Goal: Task Accomplishment & Management: Complete application form

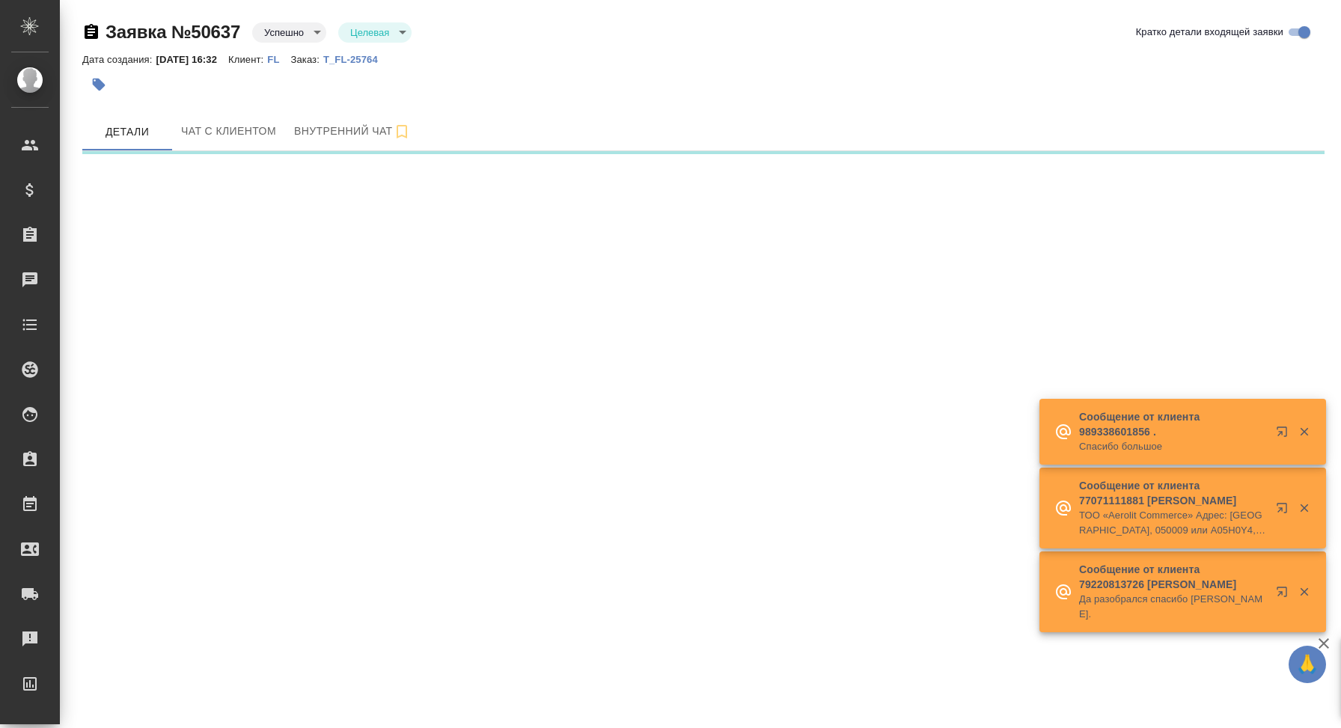
select select "RU"
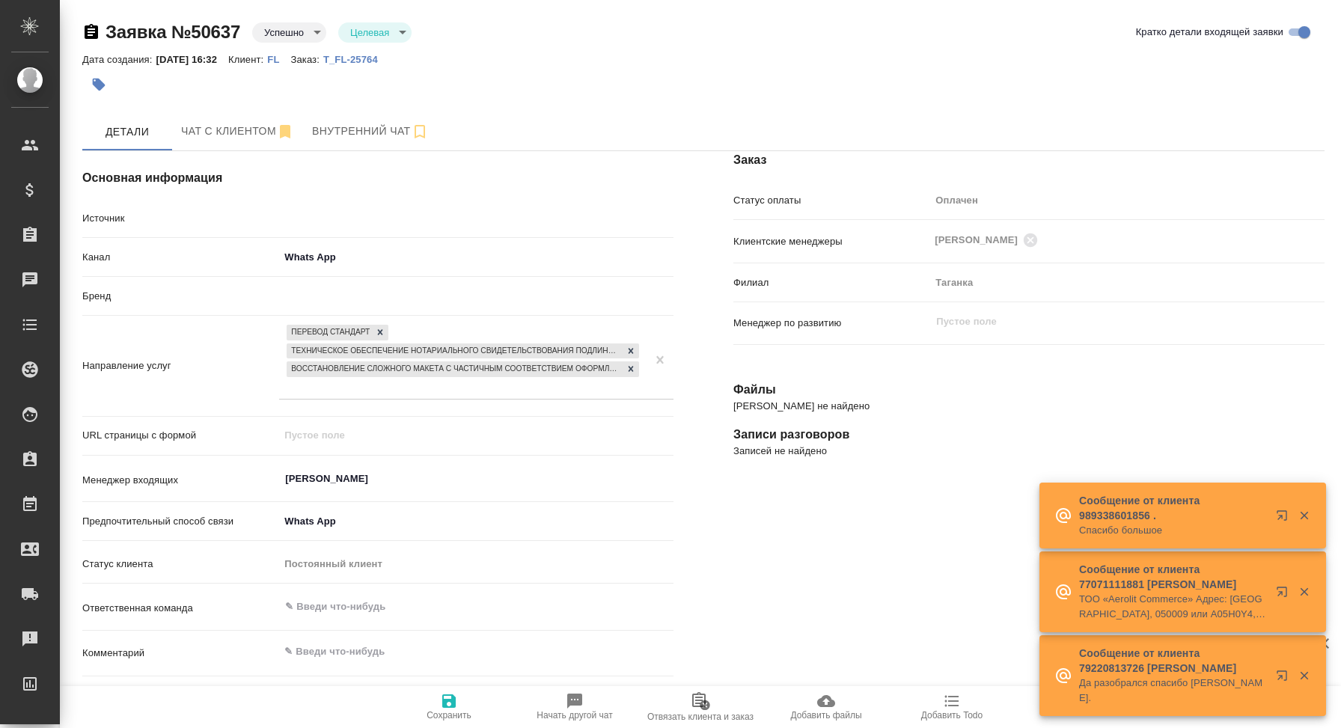
type textarea "x"
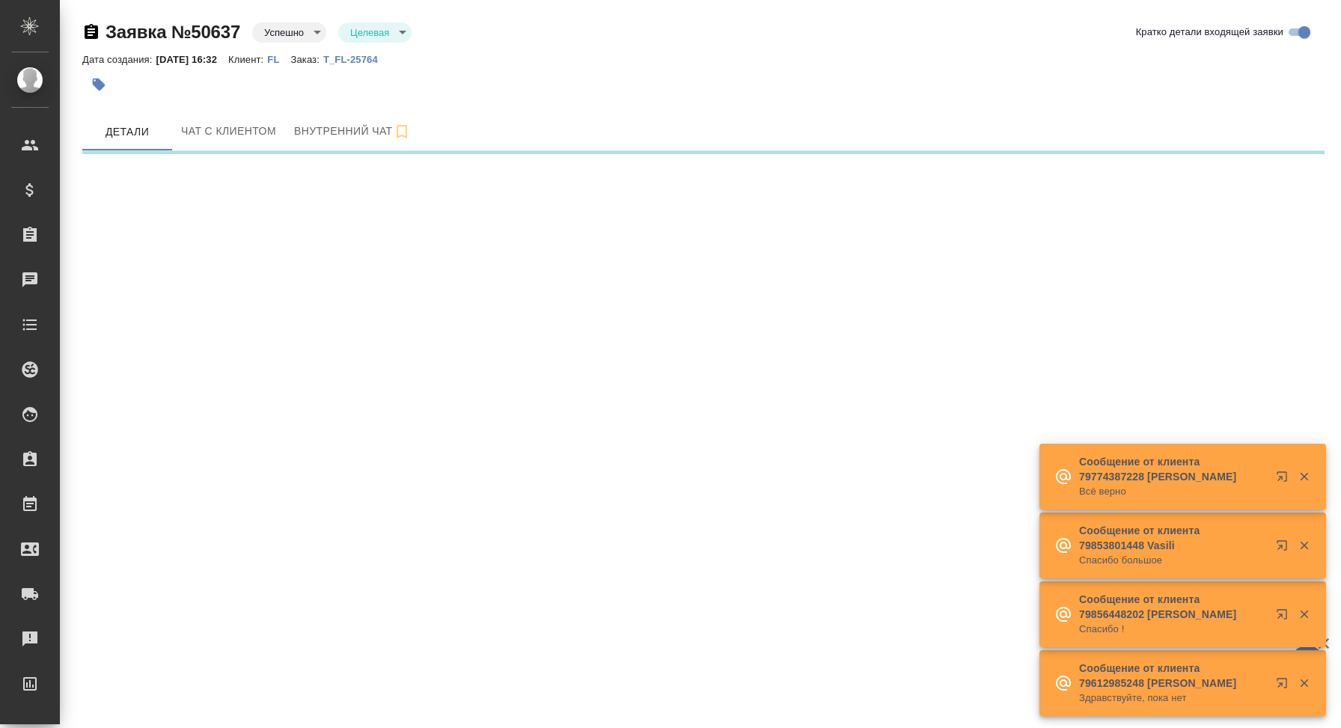
select select "RU"
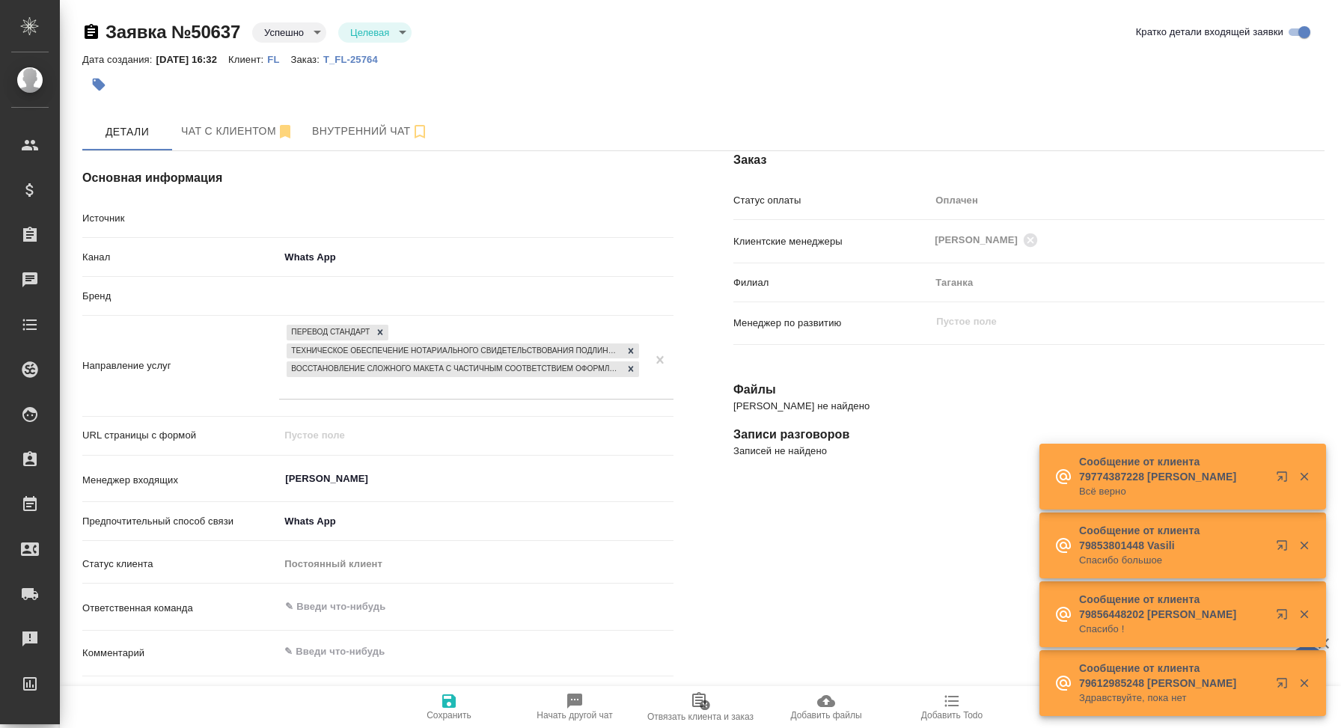
type textarea "x"
